Goal: Communication & Community: Answer question/provide support

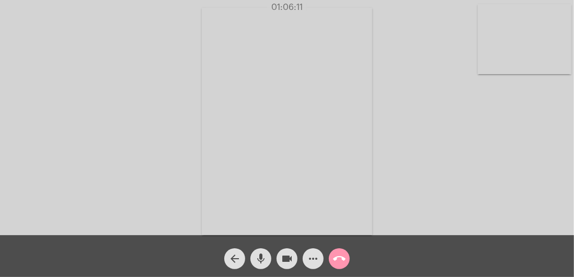
click at [342, 259] on mat-icon "call_end" at bounding box center [339, 259] width 13 height 13
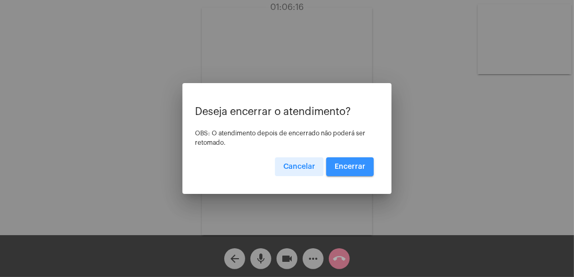
click at [359, 170] on span "Encerrar" at bounding box center [350, 166] width 31 height 7
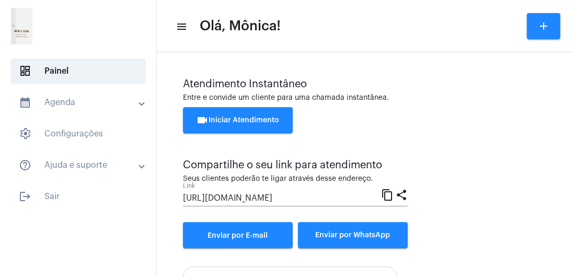
click at [72, 201] on span "logout Sair" at bounding box center [78, 196] width 136 height 25
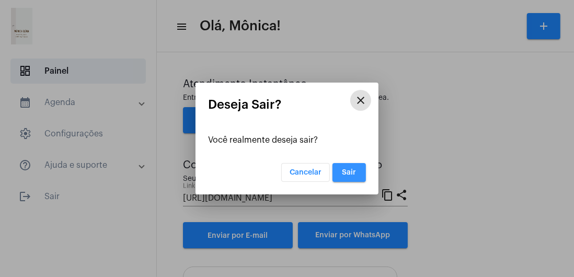
click at [350, 171] on span "Sair" at bounding box center [350, 172] width 14 height 7
